Goal: Navigation & Orientation: Go to known website

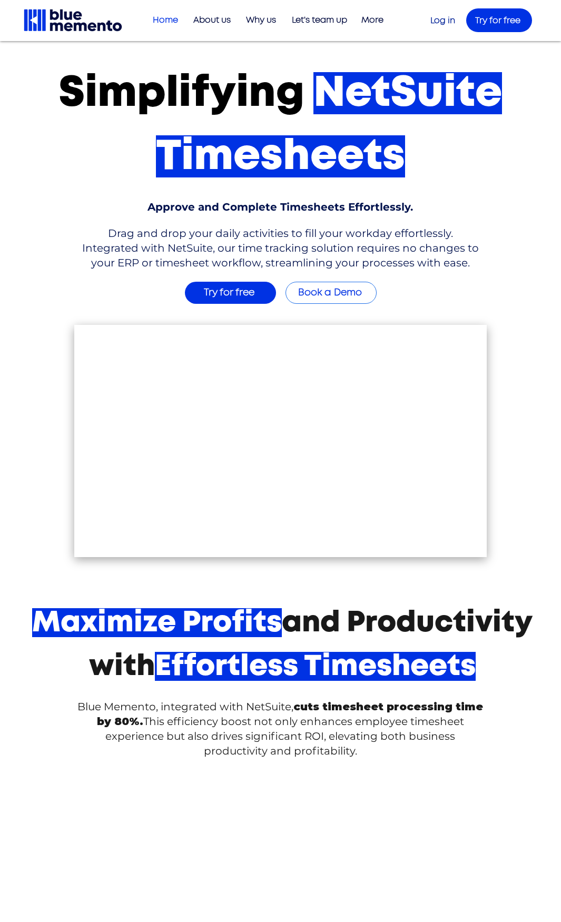
click at [447, 16] on h5 "Log in" at bounding box center [444, 21] width 29 height 12
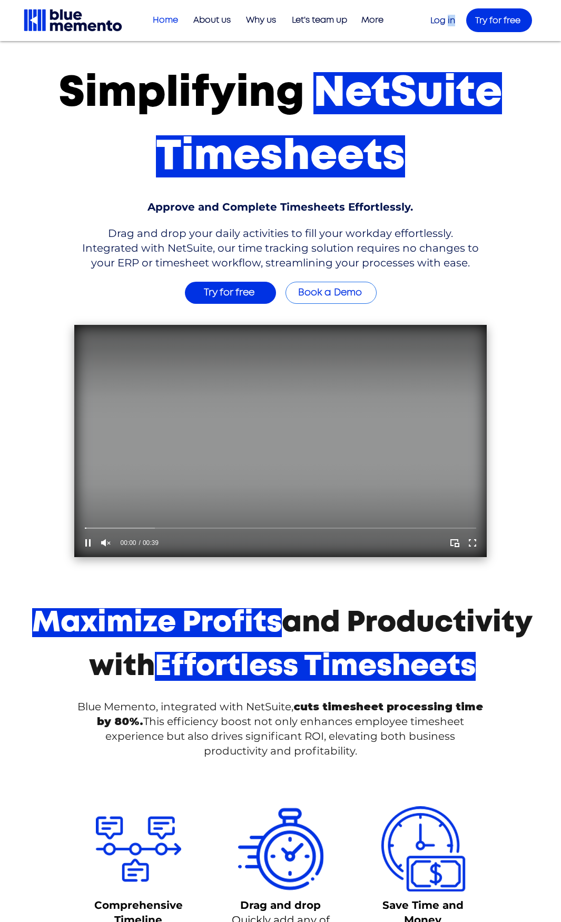
click at [449, 18] on span "Log in" at bounding box center [442, 20] width 25 height 8
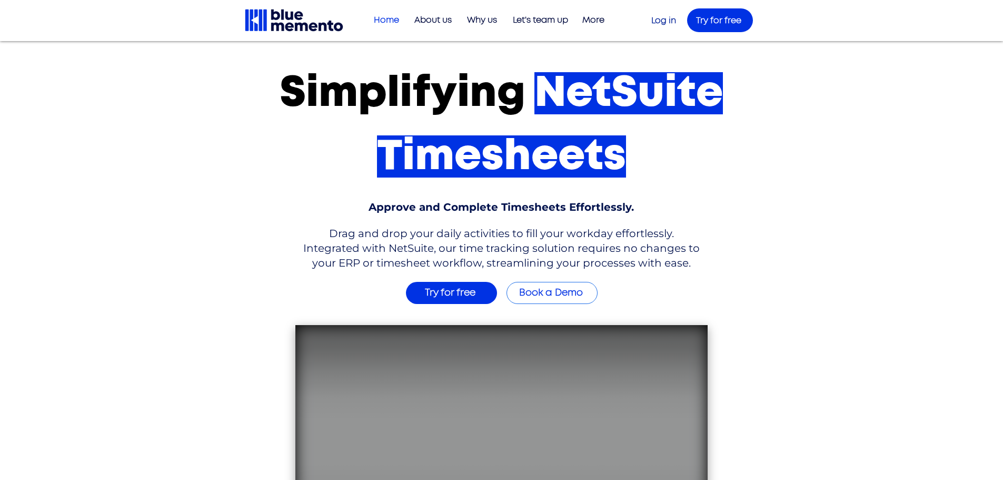
click at [657, 20] on span "Log in" at bounding box center [663, 20] width 25 height 8
